Goal: Task Accomplishment & Management: Use online tool/utility

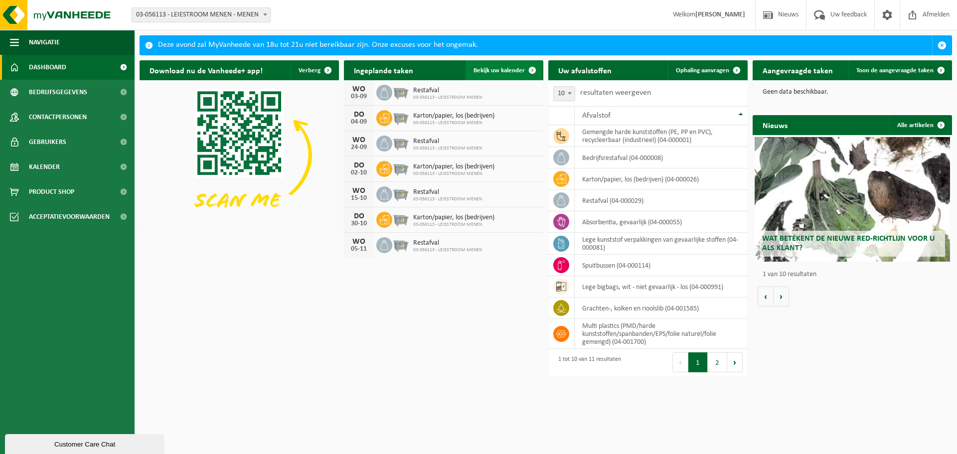
click at [490, 74] on link "Bekijk uw kalender" at bounding box center [503, 70] width 77 height 20
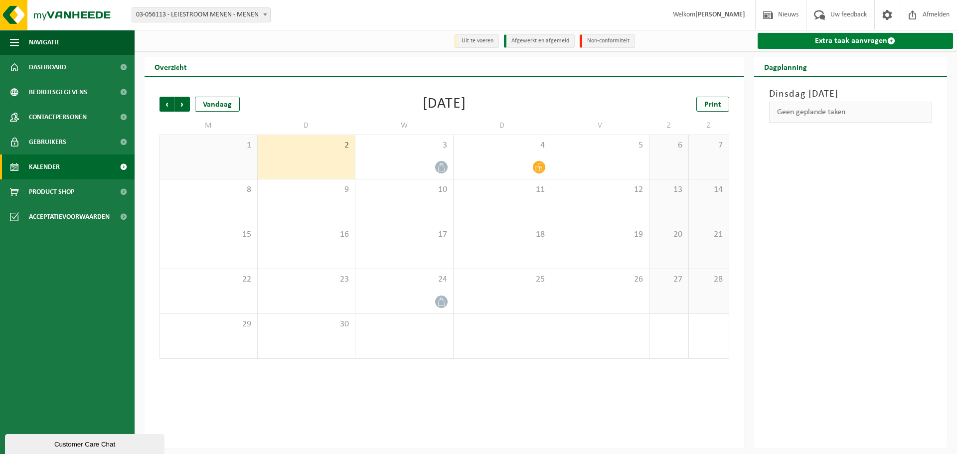
click at [826, 36] on link "Extra taak aanvragen" at bounding box center [855, 41] width 196 height 16
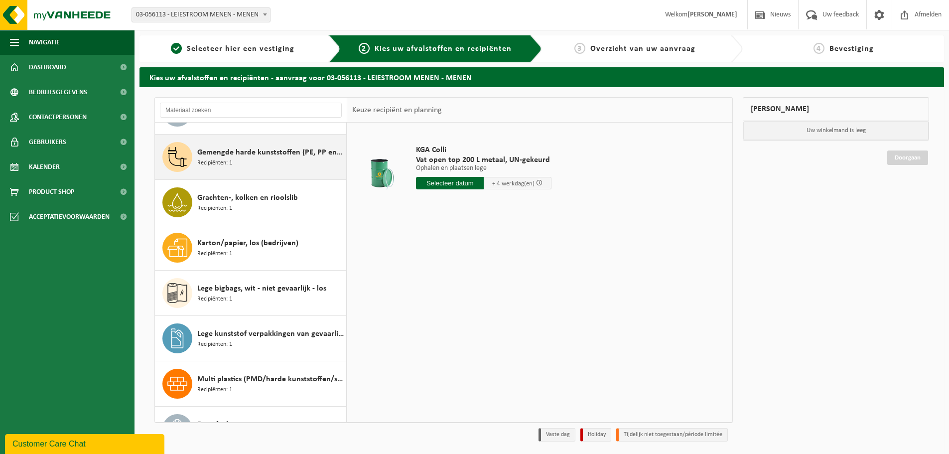
click at [280, 250] on div "Karton/papier, los (bedrijven) Recipiënten: 1" at bounding box center [270, 248] width 146 height 30
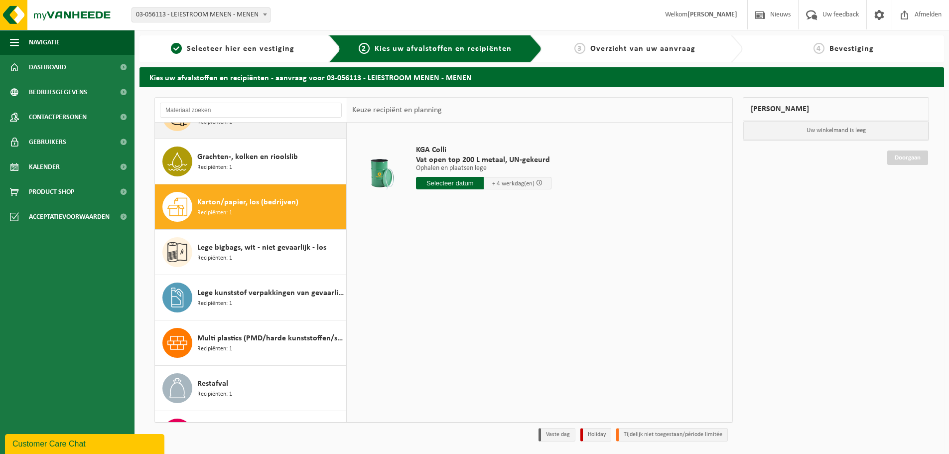
scroll to position [153, 0]
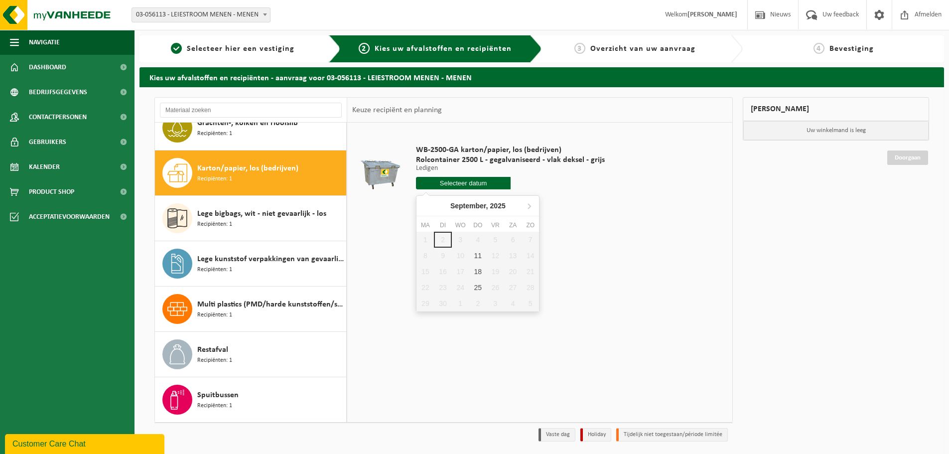
click at [445, 184] on input "text" at bounding box center [463, 183] width 95 height 12
click at [483, 260] on div "11" at bounding box center [477, 256] width 17 height 16
type input "Van 2025-09-11"
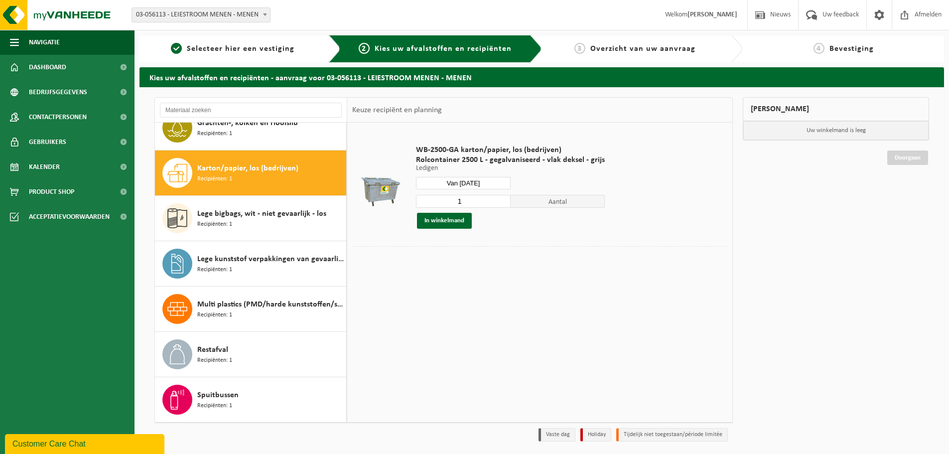
click at [552, 197] on span "Aantal" at bounding box center [558, 201] width 95 height 13
click at [538, 203] on span "Aantal" at bounding box center [558, 201] width 95 height 13
click at [467, 220] on button "In winkelmand" at bounding box center [444, 221] width 55 height 16
